Goal: Complete application form

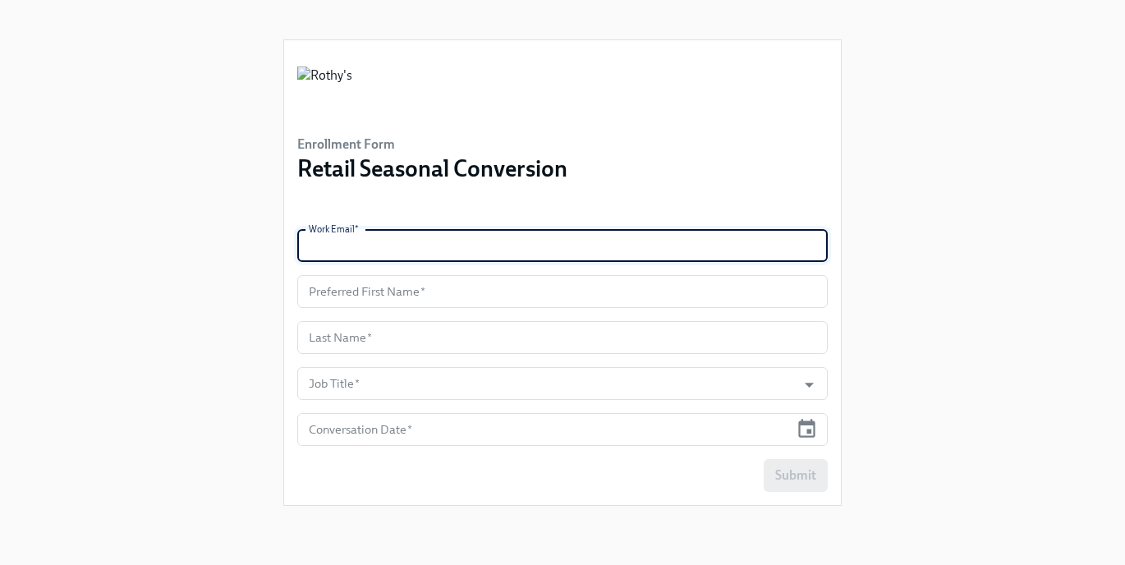
click at [479, 246] on input "text" at bounding box center [562, 245] width 530 height 33
paste input "[EMAIL_ADDRESS][DOMAIN_NAME]"
type input "[EMAIL_ADDRESS][DOMAIN_NAME]"
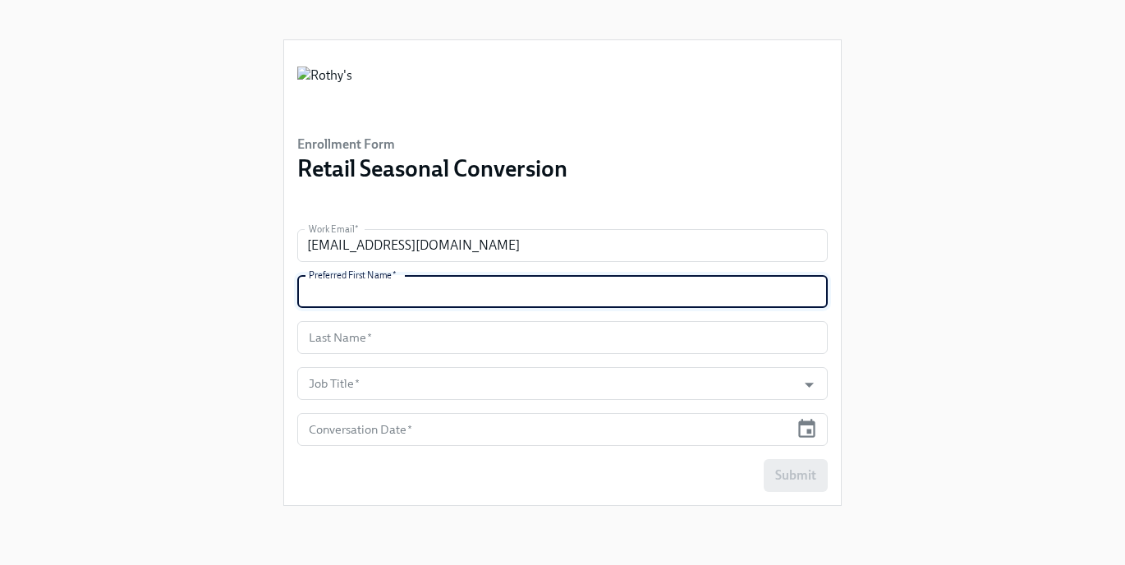
click at [430, 295] on input "text" at bounding box center [562, 291] width 530 height 33
type input "Isa"
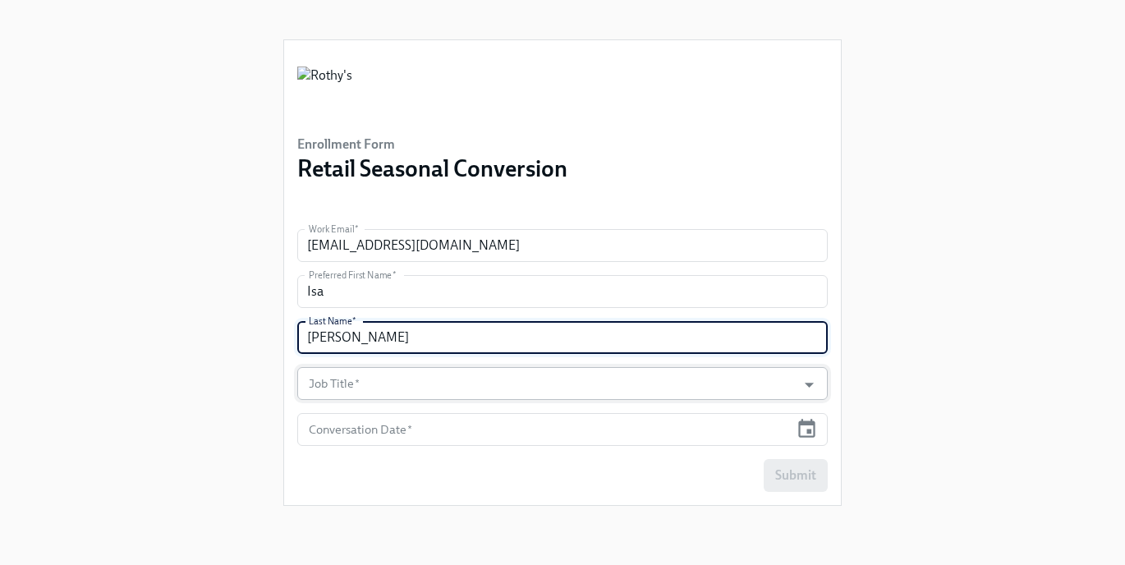
type input "[PERSON_NAME]"
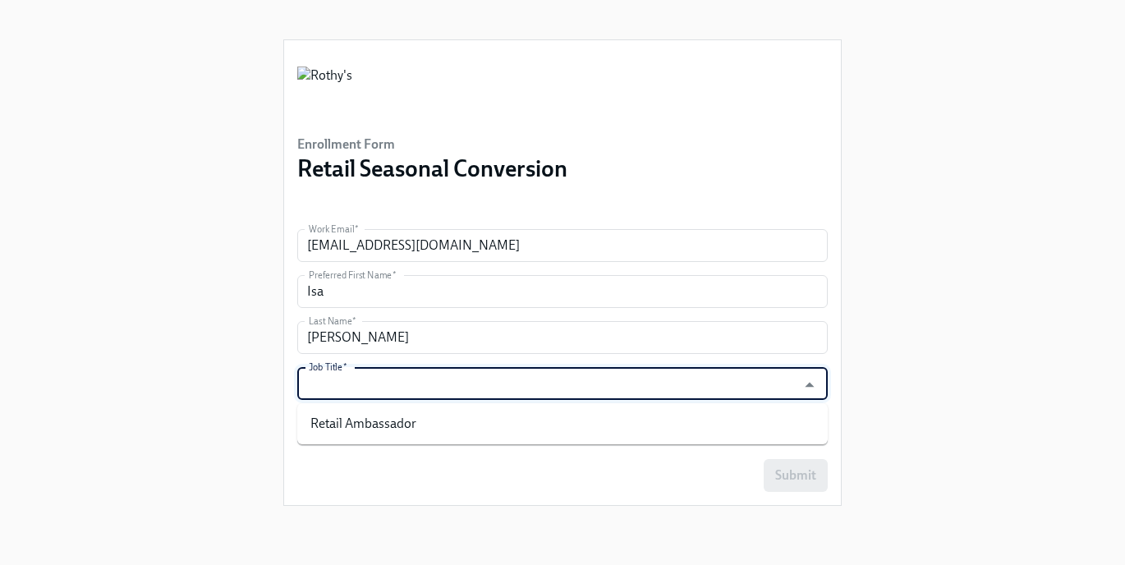
click at [426, 381] on input "Job Title   *" at bounding box center [546, 383] width 483 height 33
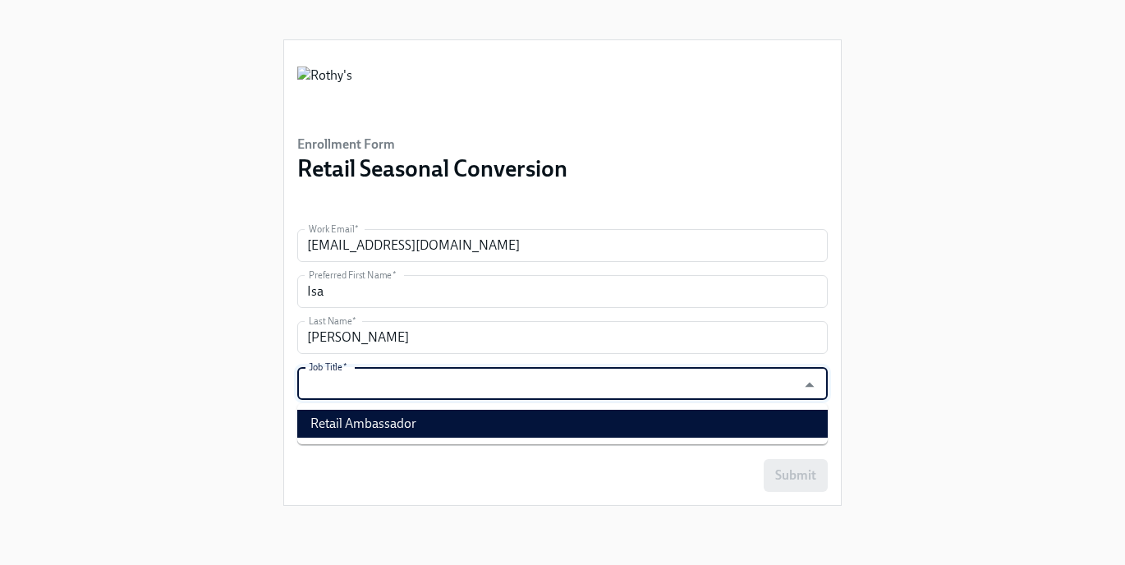
click at [415, 420] on li "Retail Ambassador" at bounding box center [562, 424] width 530 height 28
type input "Retail Ambassador"
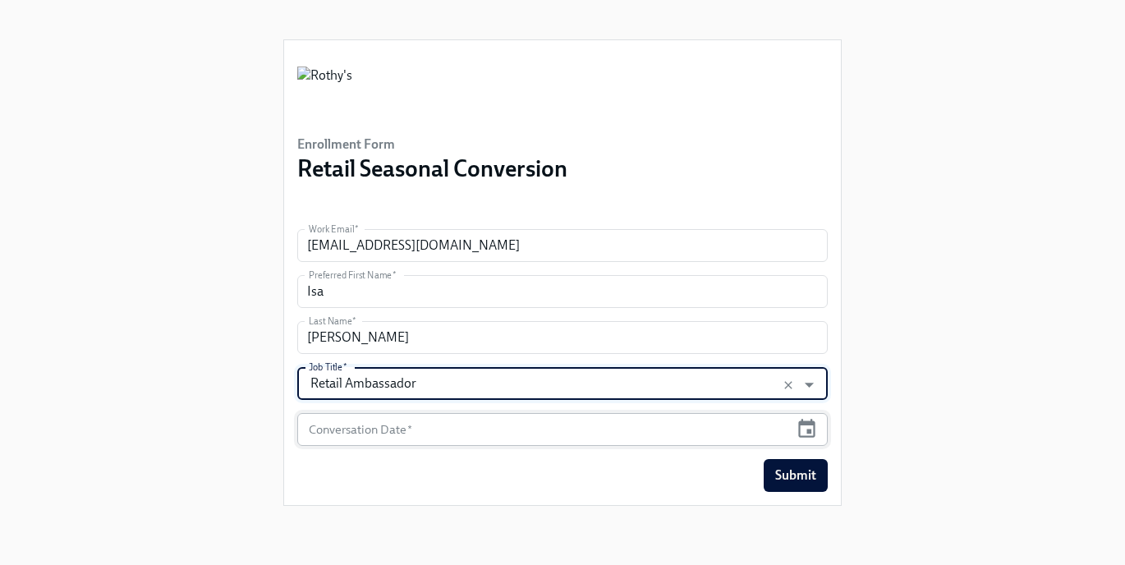
click at [423, 438] on input "text" at bounding box center [543, 429] width 492 height 33
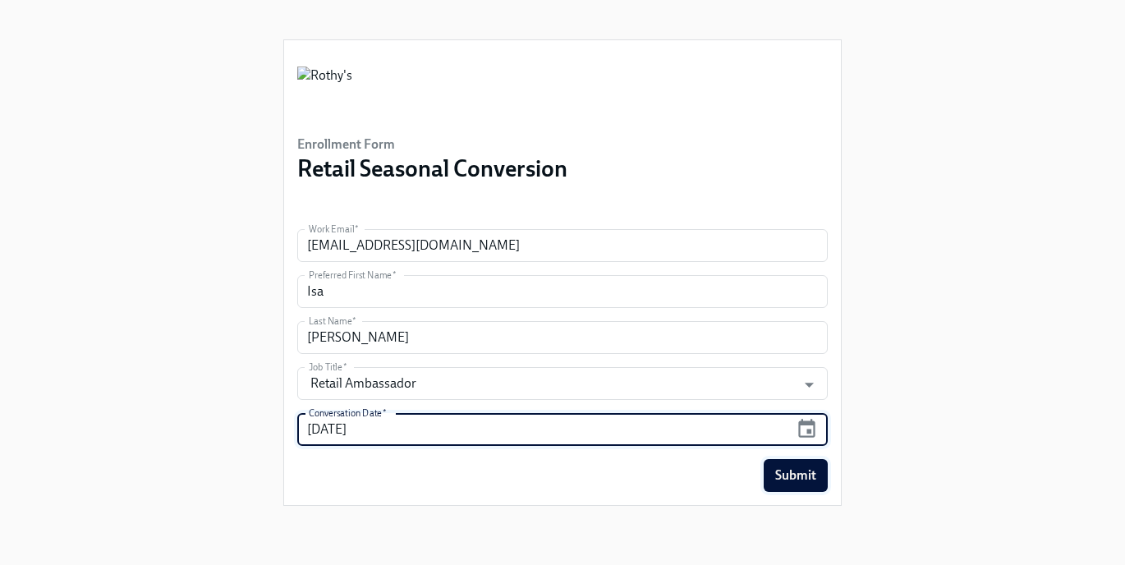
type input "[DATE]"
click at [810, 477] on span "Submit" at bounding box center [795, 475] width 41 height 16
